Goal: Find contact information

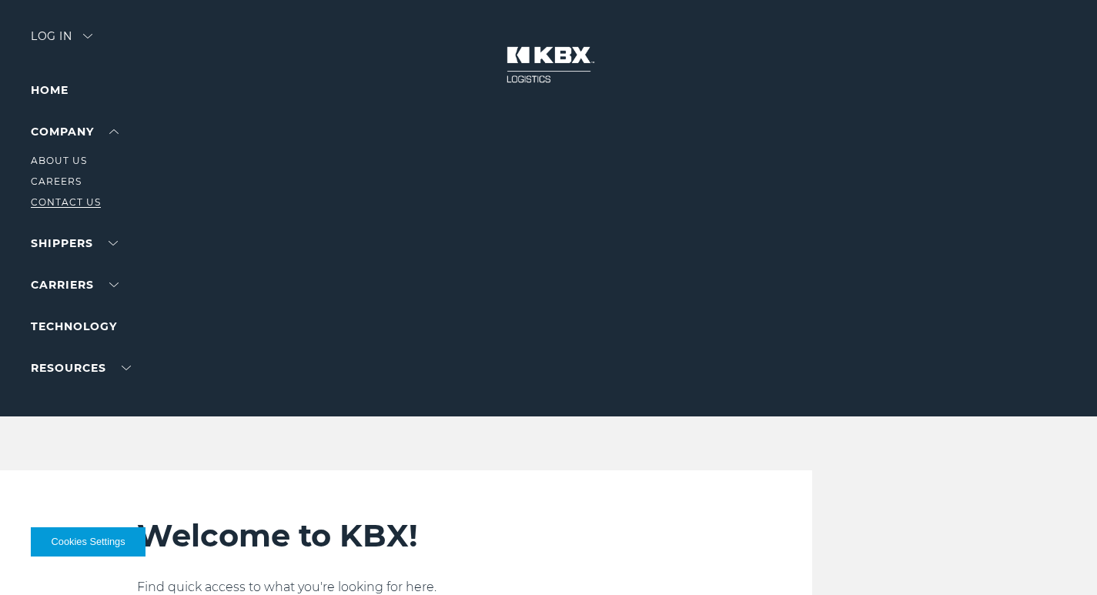
click at [65, 203] on link "Contact Us" at bounding box center [66, 202] width 70 height 12
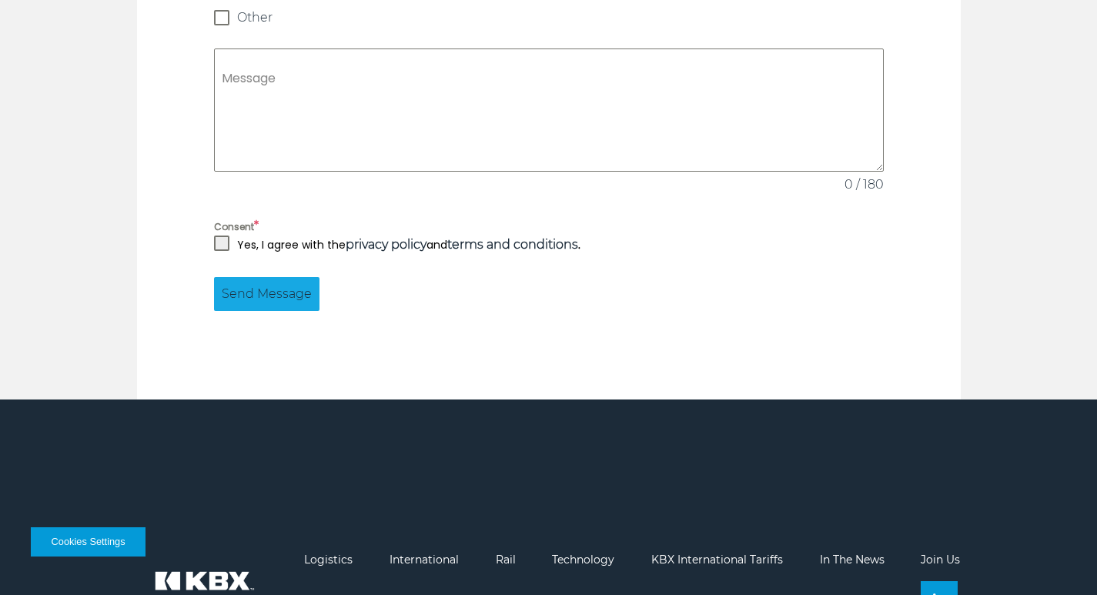
scroll to position [1516, 0]
